Goal: Information Seeking & Learning: Learn about a topic

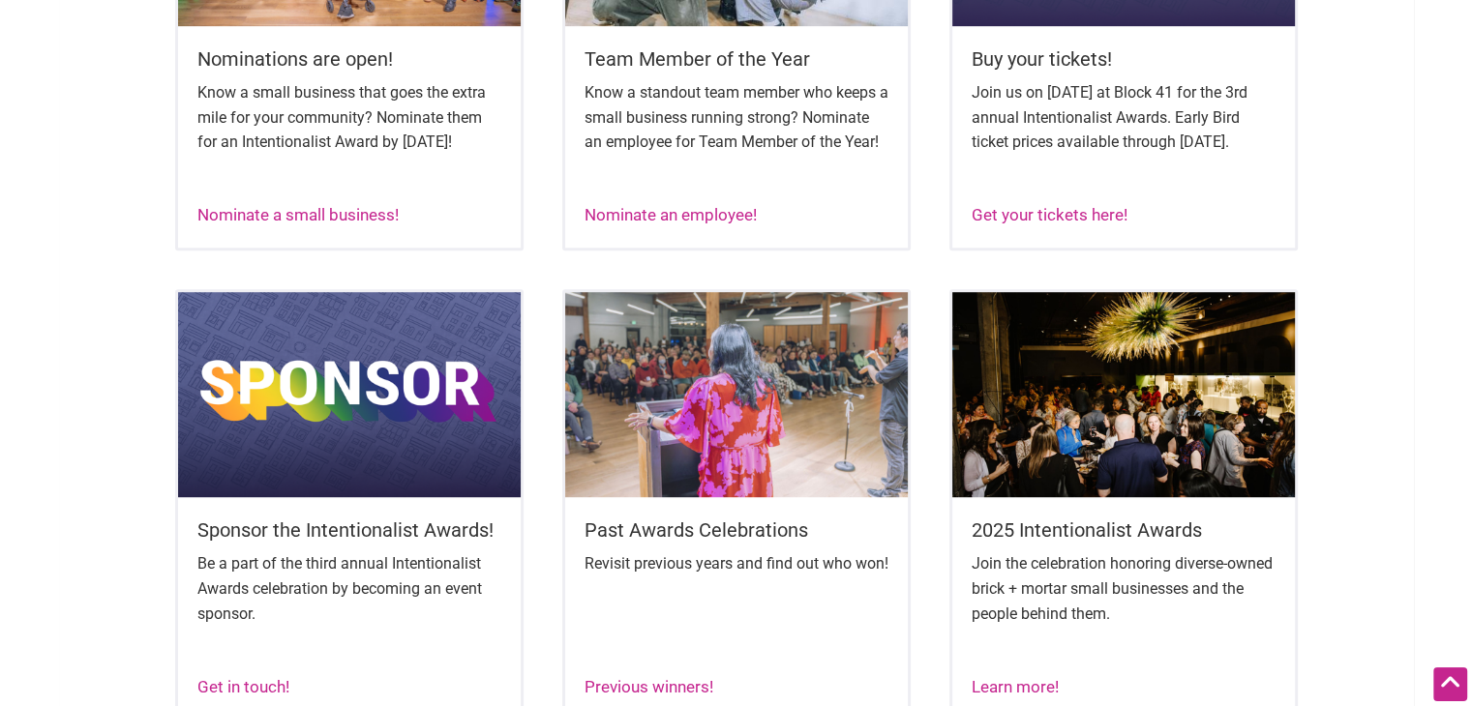
scroll to position [1161, 0]
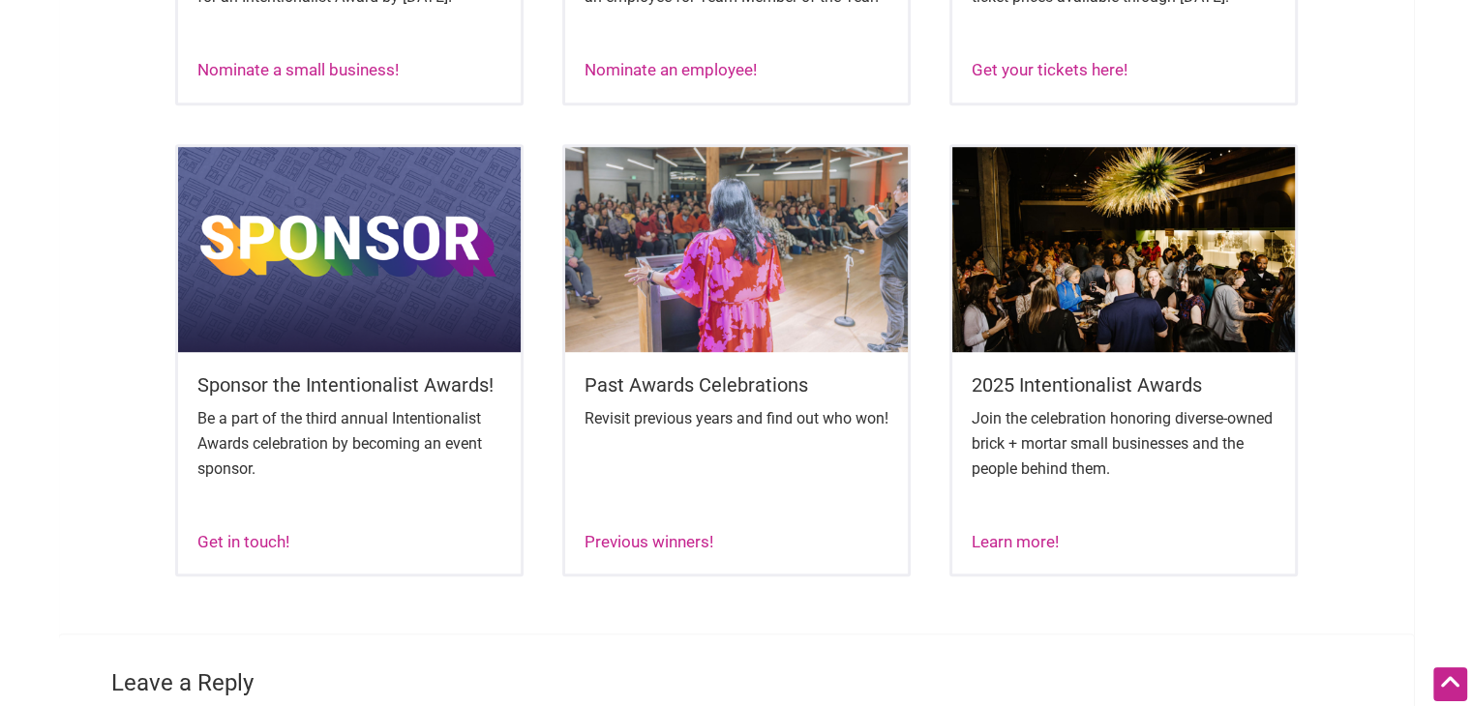
click at [1006, 267] on img at bounding box center [1123, 249] width 343 height 205
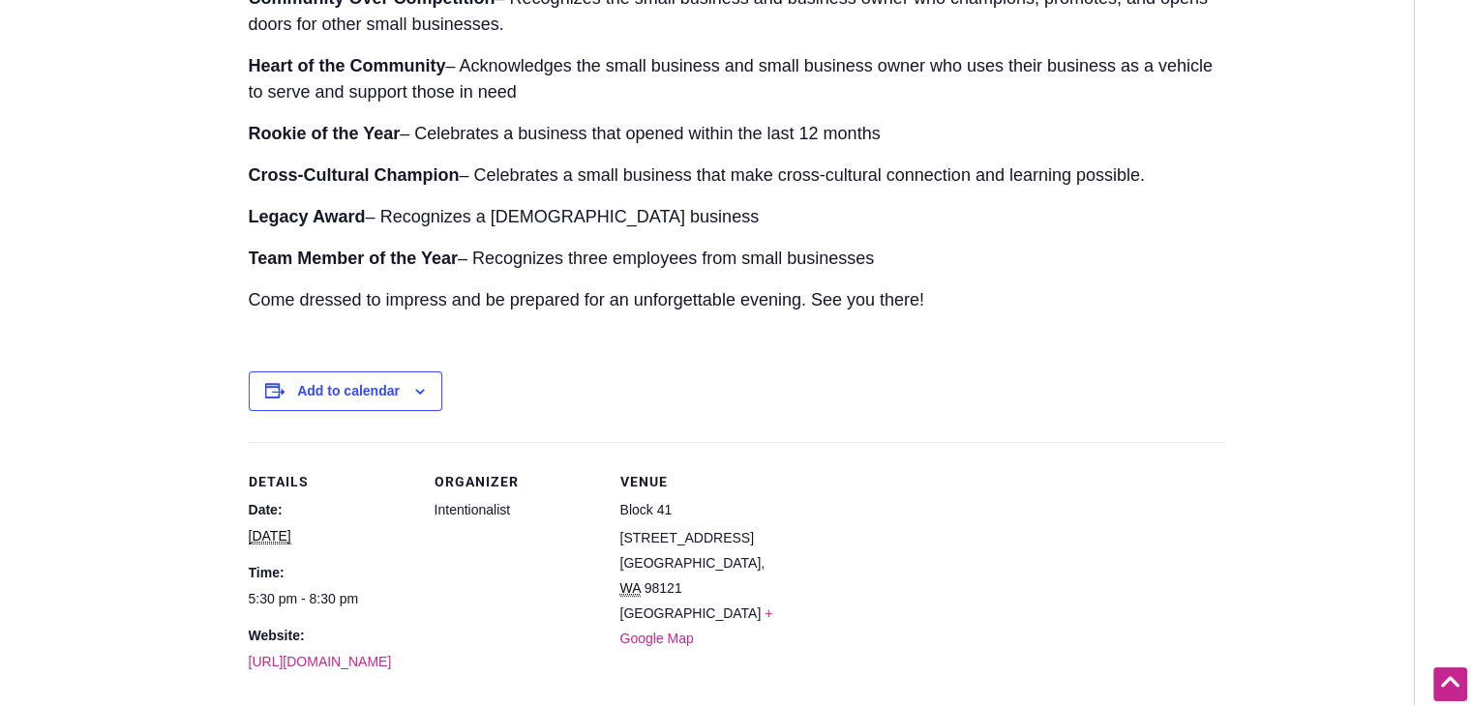
scroll to position [484, 0]
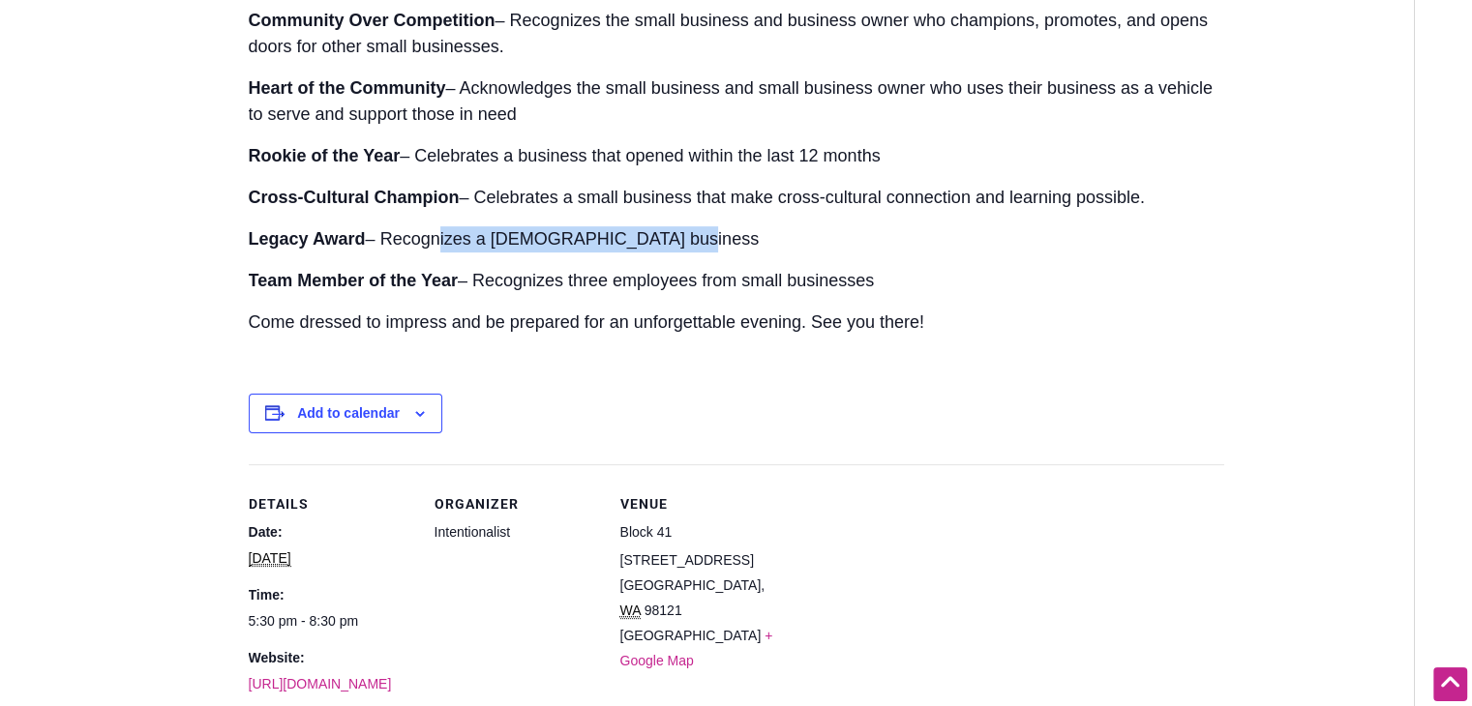
drag, startPoint x: 437, startPoint y: 240, endPoint x: 759, endPoint y: 241, distance: 321.3
click at [759, 241] on p "Legacy Award – Recognizes a [DEMOGRAPHIC_DATA] business" at bounding box center [736, 239] width 975 height 26
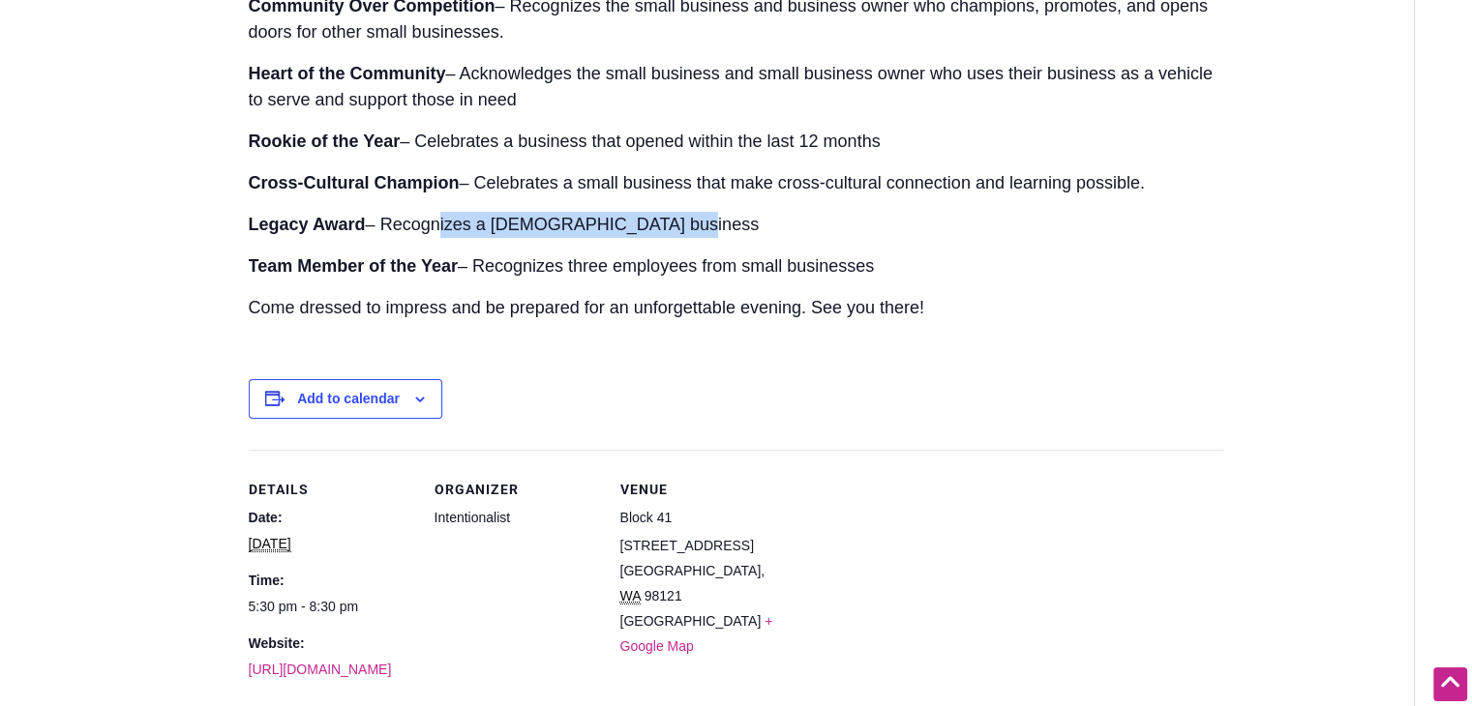
scroll to position [581, 0]
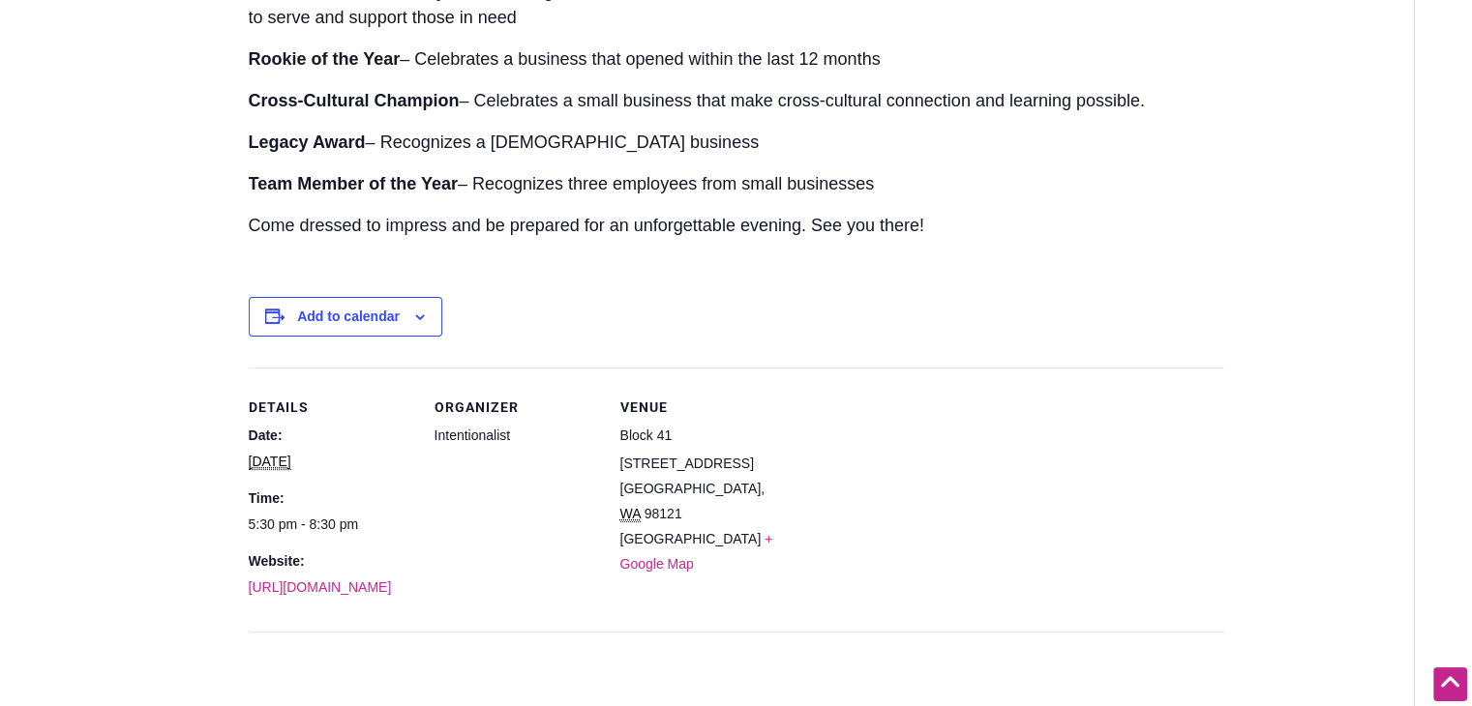
click at [836, 311] on div "Add to calendar Google Calendar iCalendar Outlook 365 Outlook Live" at bounding box center [736, 317] width 975 height 40
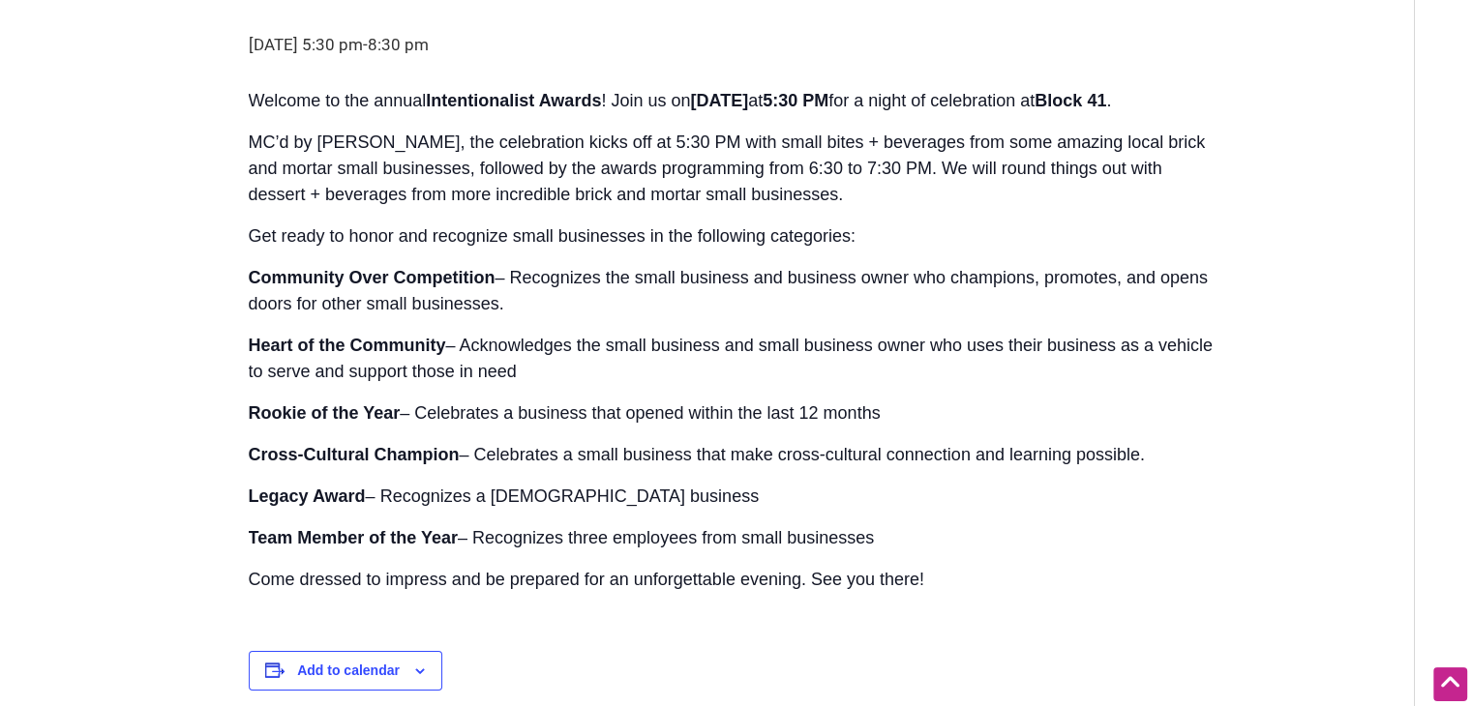
scroll to position [194, 0]
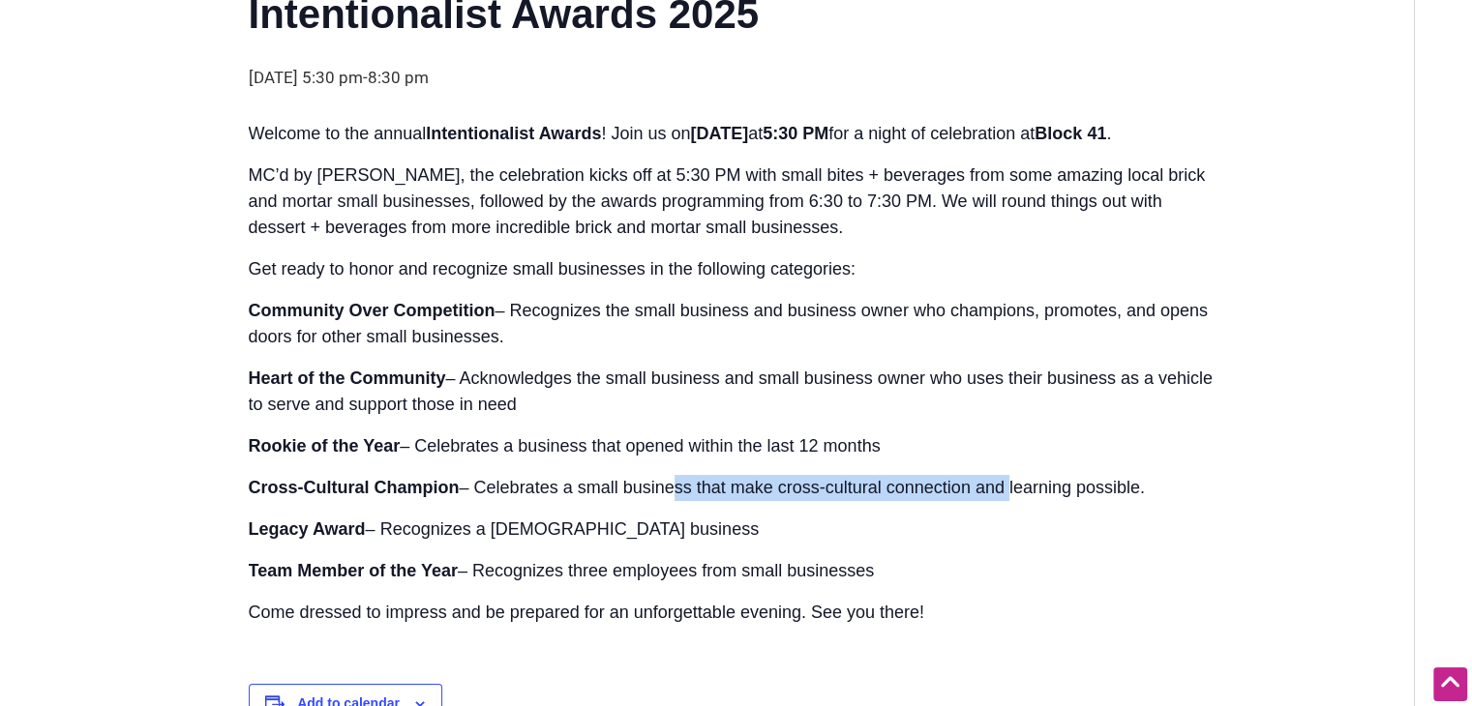
drag, startPoint x: 668, startPoint y: 488, endPoint x: 1134, endPoint y: 490, distance: 466.4
click at [1064, 490] on p "Cross-Cultural Champion – Celebrates a small business that make cross-cultural …" at bounding box center [736, 488] width 975 height 26
click at [1142, 490] on p "Cross-Cultural Champion – Celebrates a small business that make cross-cultural …" at bounding box center [736, 488] width 975 height 26
